Goal: Use online tool/utility: Utilize a website feature to perform a specific function

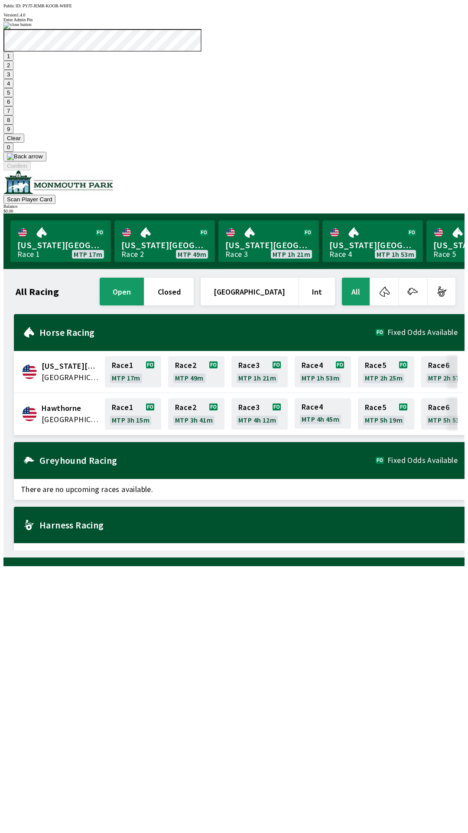
click at [13, 134] on button "9" at bounding box center [8, 128] width 10 height 9
click at [13, 115] on button "7" at bounding box center [8, 110] width 10 height 9
click at [13, 79] on button "3" at bounding box center [8, 74] width 10 height 9
click at [31, 170] on button "Confirm" at bounding box center [16, 165] width 27 height 9
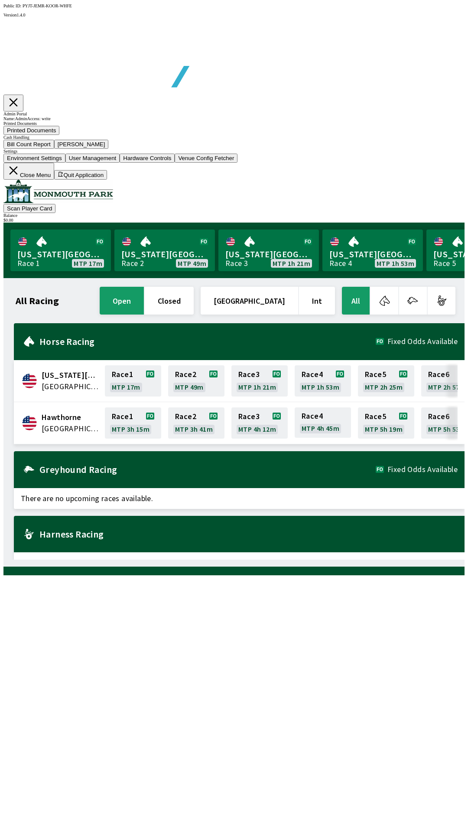
click at [54, 149] on button "Bill Count Report" at bounding box center [28, 144] width 51 height 9
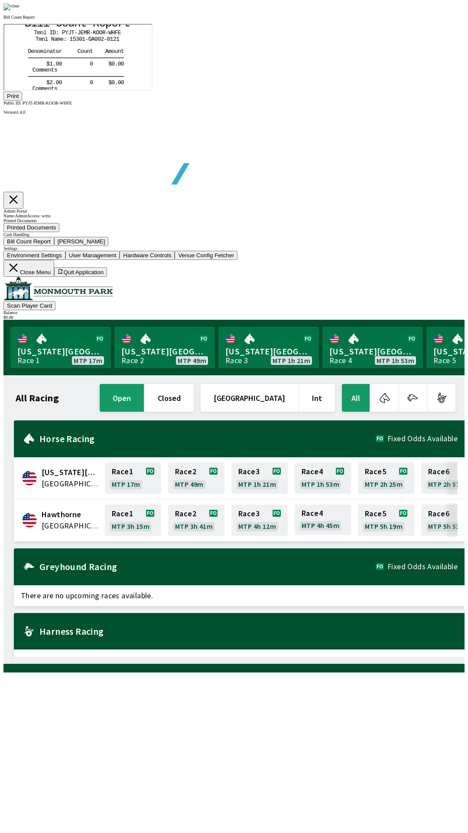
scroll to position [101, 0]
click at [22, 101] on button "Print" at bounding box center [12, 95] width 19 height 9
click at [20, 10] on img at bounding box center [11, 6] width 16 height 7
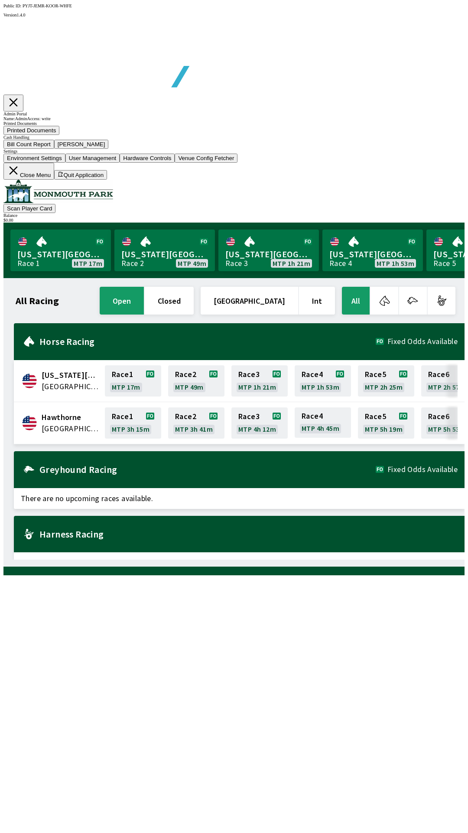
click at [109, 149] on button "[PERSON_NAME]" at bounding box center [81, 144] width 55 height 9
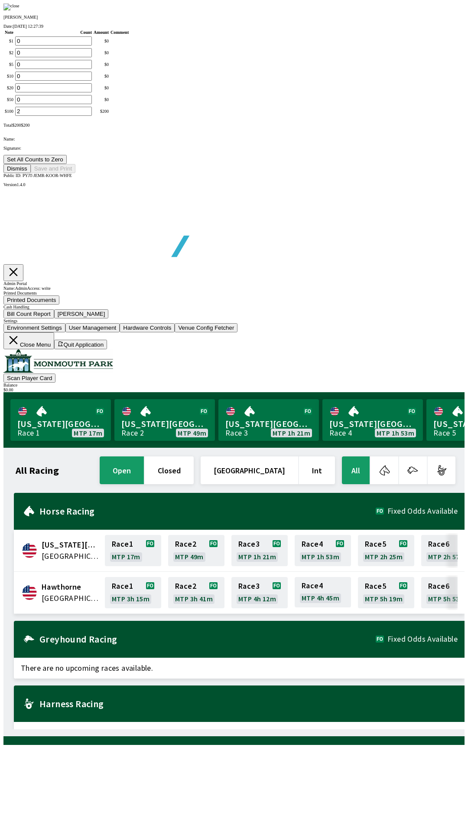
click at [67, 164] on button "Set All Counts to Zero" at bounding box center [34, 159] width 63 height 9
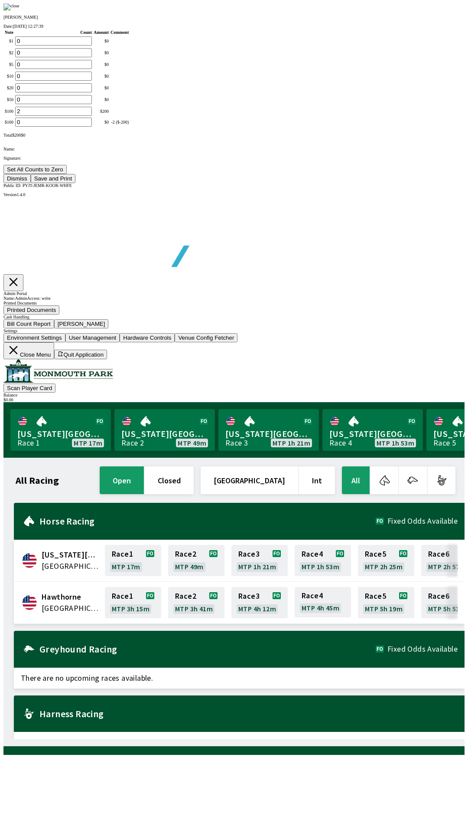
click at [75, 183] on button "Save and Print" at bounding box center [53, 178] width 45 height 9
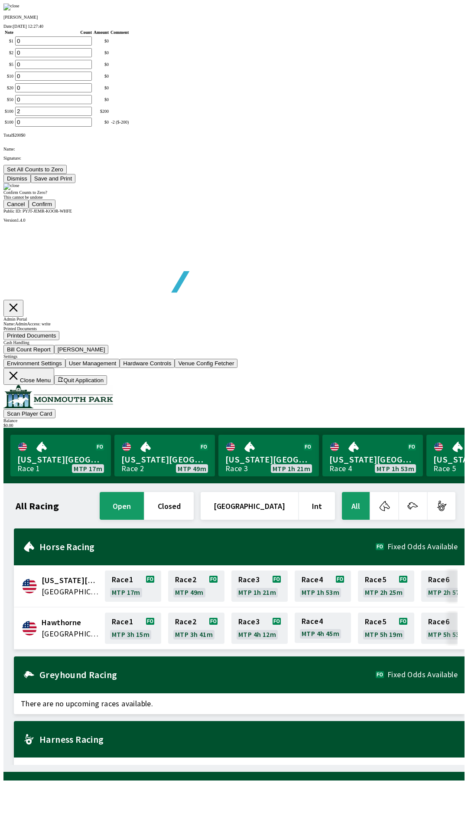
click at [56, 209] on button "Confirm" at bounding box center [42, 203] width 27 height 9
click at [141, 209] on div "Confirm Counts to Zero? This cannot be undone Cancel Confirm" at bounding box center [233, 196] width 461 height 26
type input "0"
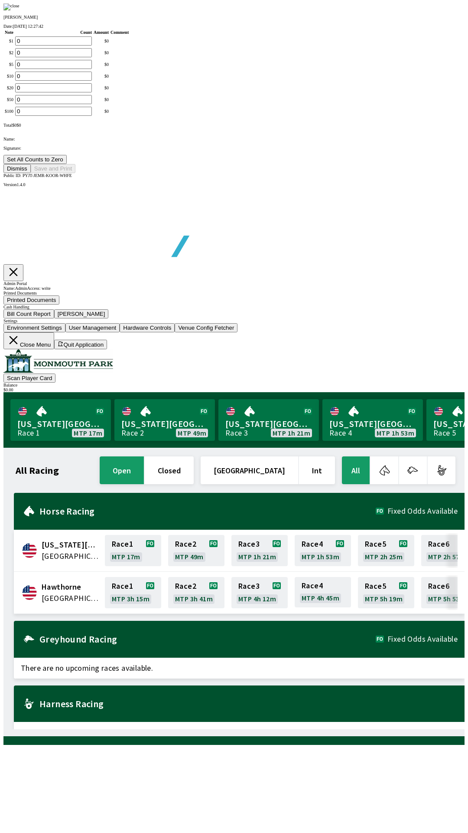
click at [31, 173] on button "Dismiss" at bounding box center [16, 168] width 27 height 9
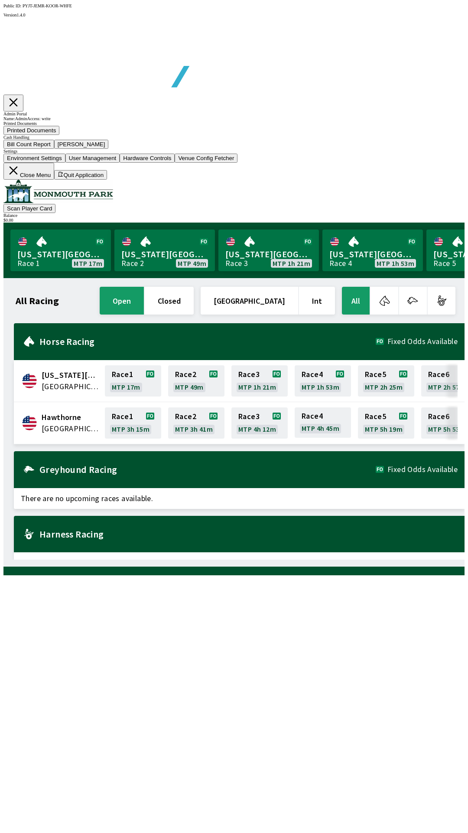
click at [54, 180] on button "Close Menu" at bounding box center [28, 171] width 51 height 17
